Goal: Task Accomplishment & Management: Complete application form

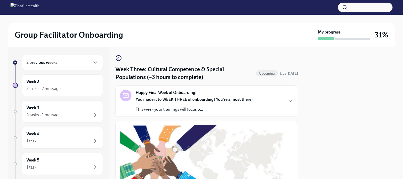
scroll to position [391, 0]
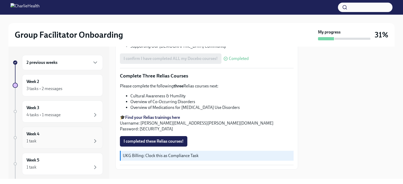
click at [66, 136] on div "Week 4 1 task" at bounding box center [63, 137] width 72 height 13
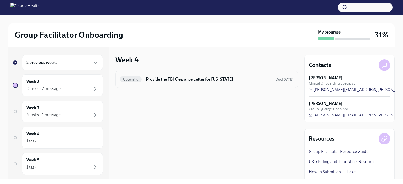
click at [265, 78] on h6 "Provide the FBI Clearance Letter for [US_STATE]" at bounding box center [208, 80] width 125 height 6
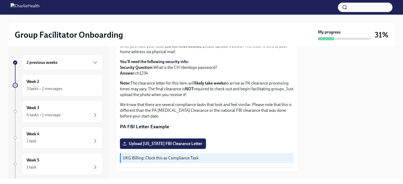
scroll to position [51, 0]
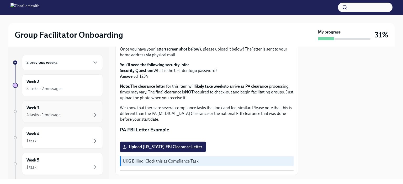
click at [65, 118] on div "4 tasks • 1 message" at bounding box center [63, 115] width 72 height 6
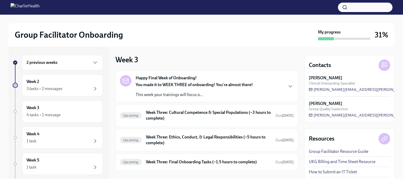
click at [61, 143] on div "1 task" at bounding box center [63, 141] width 72 height 6
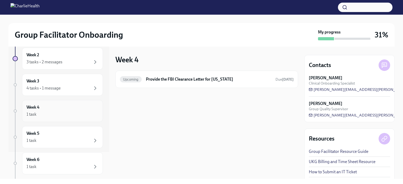
scroll to position [30, 0]
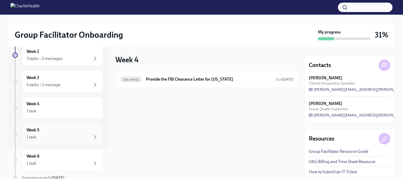
click at [64, 138] on div "1 task" at bounding box center [63, 137] width 72 height 6
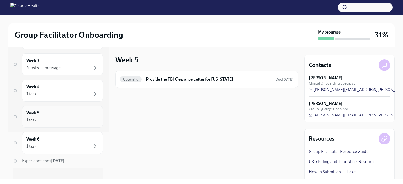
scroll to position [52, 0]
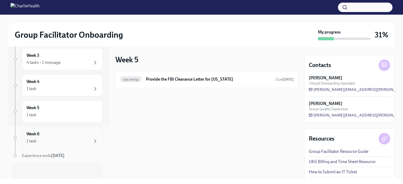
click at [62, 141] on div "1 task" at bounding box center [63, 141] width 72 height 6
